Goal: Information Seeking & Learning: Learn about a topic

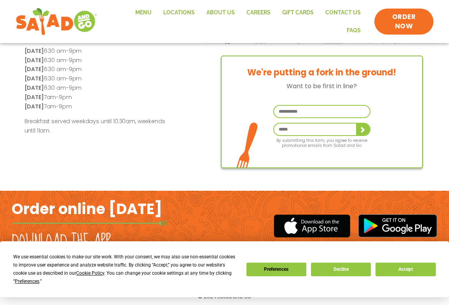
scroll to position [209, 0]
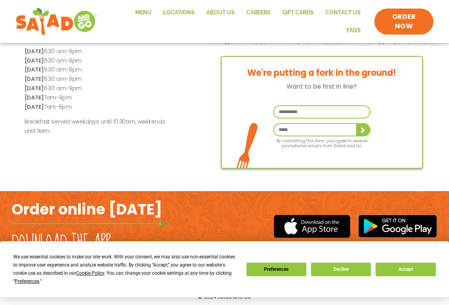
click at [405, 271] on button "Accept" at bounding box center [405, 270] width 60 height 14
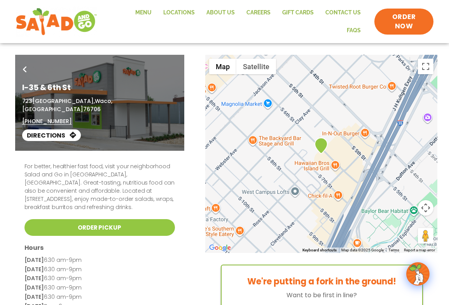
scroll to position [0, 0]
click at [129, 18] on link "Menu" at bounding box center [143, 13] width 28 height 18
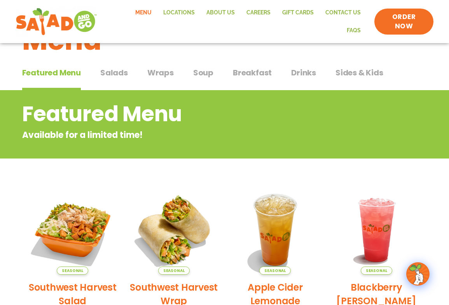
scroll to position [31, 0]
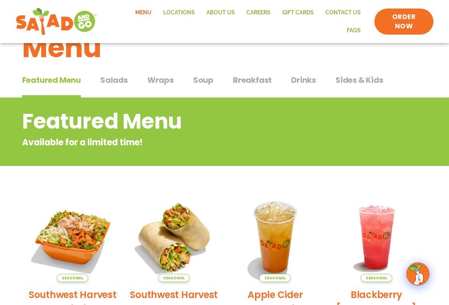
click at [158, 79] on span "Wraps" at bounding box center [160, 80] width 26 height 12
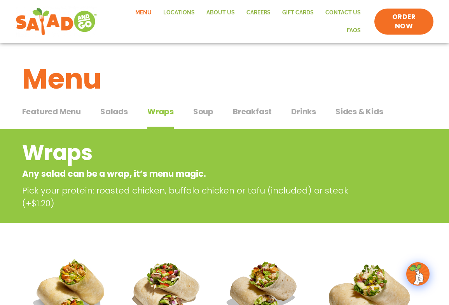
click at [204, 110] on span "Soup" at bounding box center [203, 112] width 20 height 12
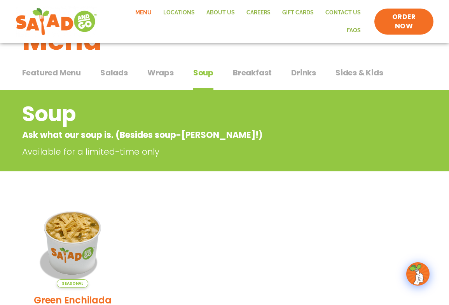
scroll to position [38, 0]
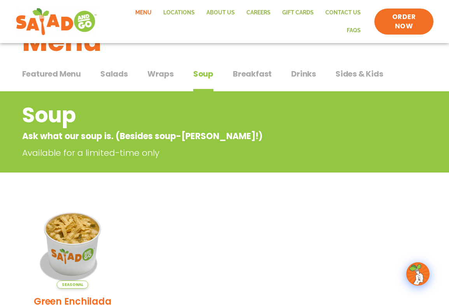
click at [115, 77] on button "Salads Salads" at bounding box center [114, 80] width 28 height 24
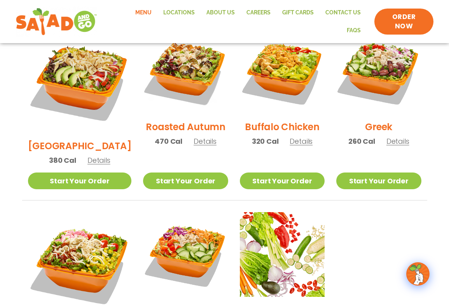
scroll to position [429, 0]
click at [289, 136] on span "Details" at bounding box center [300, 141] width 23 height 10
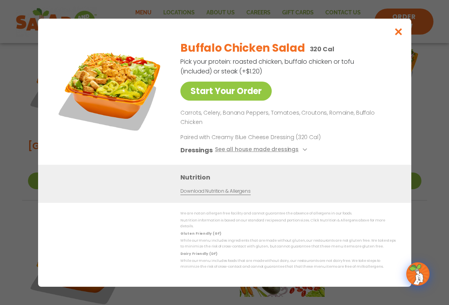
click at [398, 36] on icon "Close modal" at bounding box center [398, 32] width 10 height 8
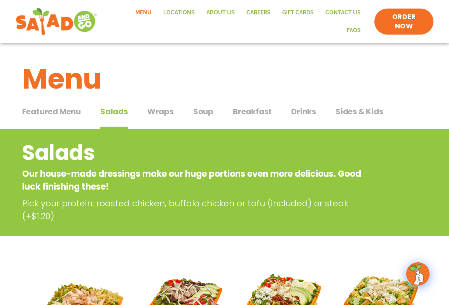
scroll to position [0, 0]
